Goal: Task Accomplishment & Management: Manage account settings

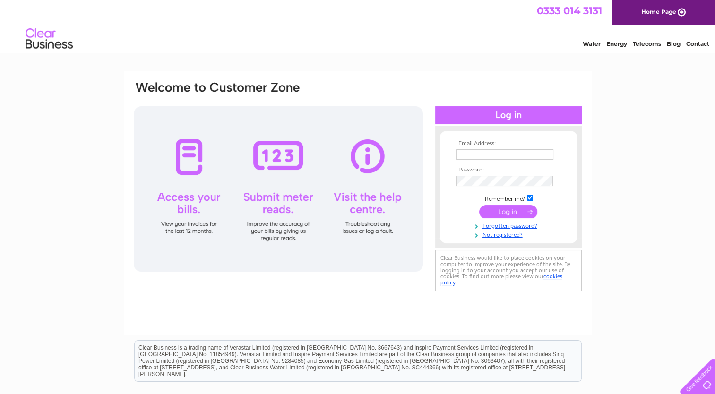
type input "SandyLeBeau@gmail.com"
click at [516, 210] on input "submit" at bounding box center [508, 211] width 58 height 13
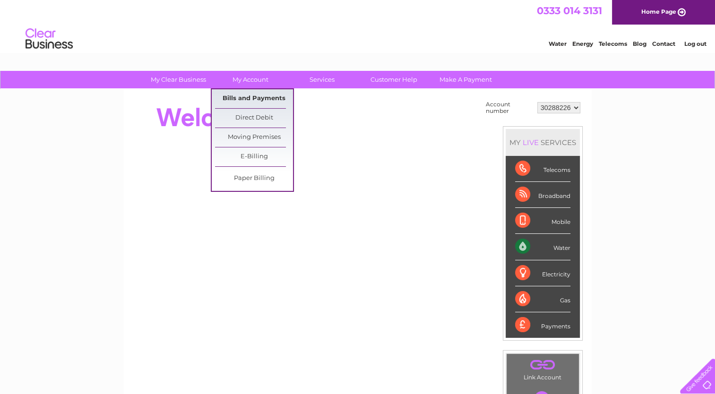
click at [248, 97] on link "Bills and Payments" at bounding box center [254, 98] width 78 height 19
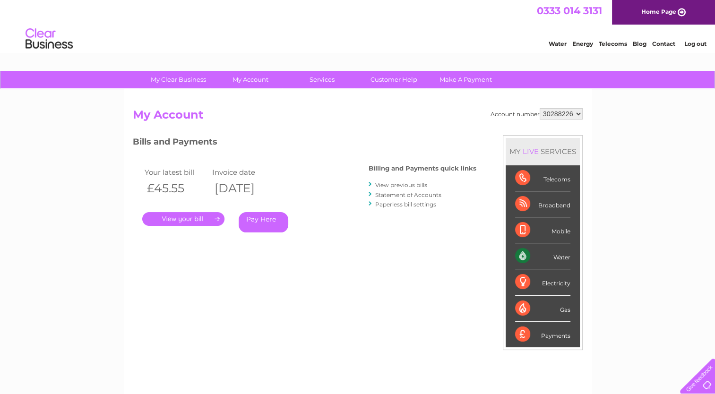
click at [190, 217] on link "." at bounding box center [183, 219] width 82 height 14
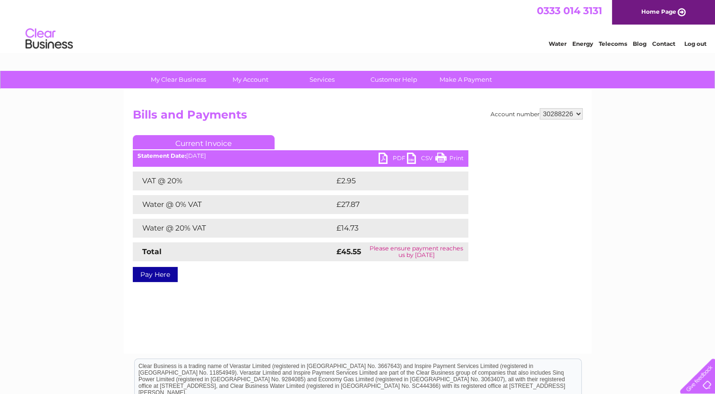
click at [383, 157] on link "PDF" at bounding box center [392, 160] width 28 height 14
